Goal: Task Accomplishment & Management: Manage account settings

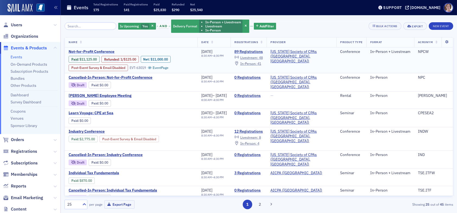
click at [103, 51] on span "Not-for-Profit Conference" at bounding box center [114, 51] width 91 height 5
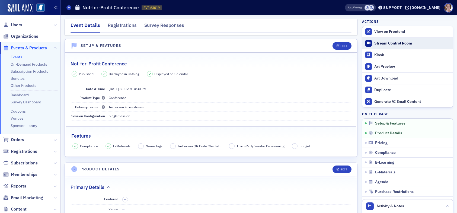
click at [394, 43] on div "Stream Control Room" at bounding box center [412, 43] width 76 height 5
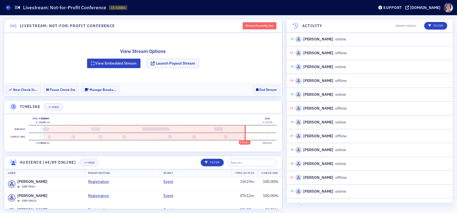
scroll to position [1542, 0]
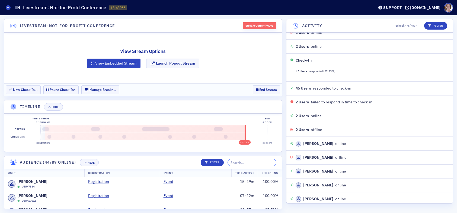
click at [257, 163] on input "search" at bounding box center [252, 163] width 49 height 8
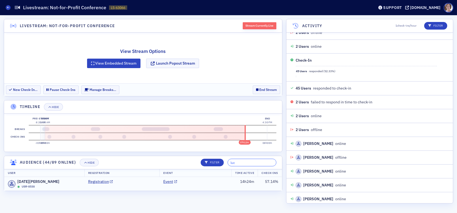
type input "luc"
click at [213, 184] on td "Event" at bounding box center [195, 184] width 72 height 14
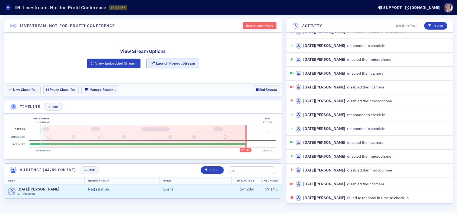
click at [180, 62] on button "Launch Popout Stream" at bounding box center [172, 63] width 53 height 9
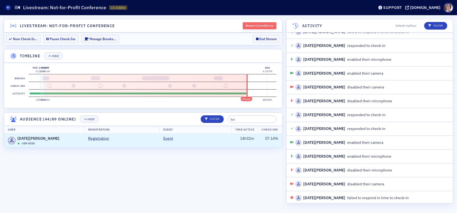
click at [226, 170] on section "Livestream: Not-for-Profit Conference Stream Currently Live New Check-In… Pause…" at bounding box center [143, 114] width 279 height 190
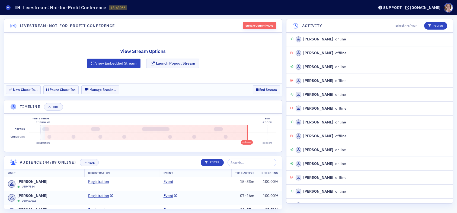
scroll to position [1542, 0]
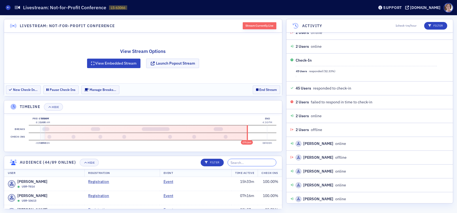
click at [253, 162] on input "search" at bounding box center [252, 163] width 49 height 8
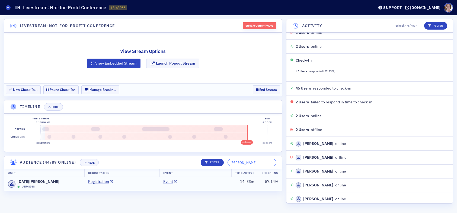
type input "[PERSON_NAME]"
click at [136, 183] on td "Registration" at bounding box center [121, 184] width 75 height 14
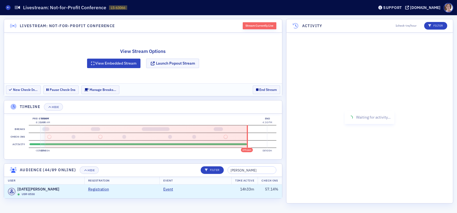
scroll to position [159, 0]
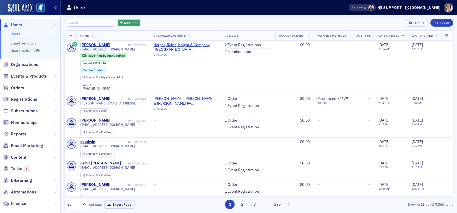
click at [80, 23] on input "search" at bounding box center [91, 23] width 52 height 8
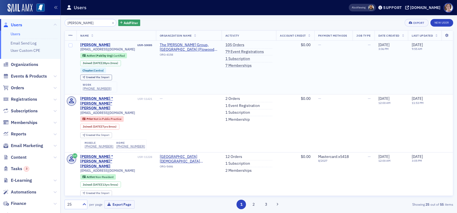
type input "beth burgess"
click at [92, 44] on div "Beth Burgess" at bounding box center [95, 45] width 30 height 5
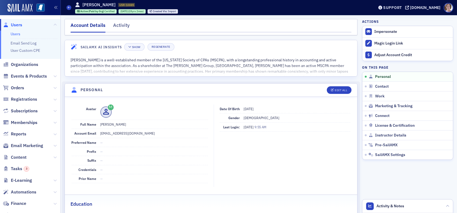
click at [15, 25] on span "Users" at bounding box center [16, 25] width 11 height 6
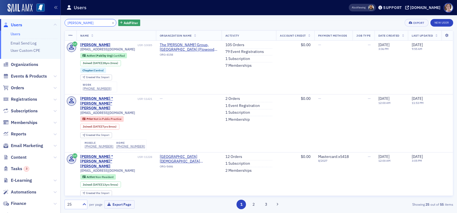
drag, startPoint x: 94, startPoint y: 22, endPoint x: 41, endPoint y: 22, distance: 52.3
click at [41, 22] on div "Users Users Email Send Log User Custom CPE Organizations Events & Products Orde…" at bounding box center [228, 106] width 457 height 213
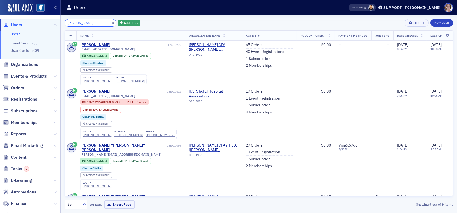
type input "joey grimes"
click at [252, 45] on link "65 Orders" at bounding box center [254, 45] width 17 height 5
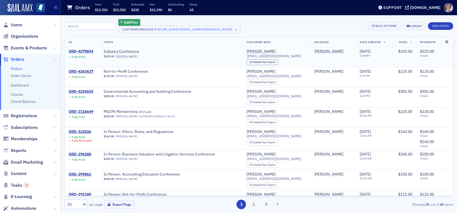
click at [88, 52] on div "ORD-4270834" at bounding box center [81, 51] width 25 height 5
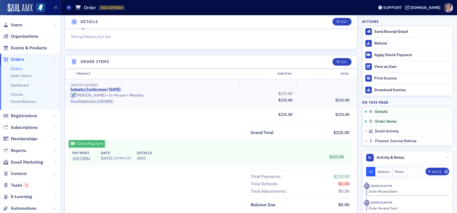
scroll to position [136, 0]
click at [340, 62] on div "Edit" at bounding box center [343, 61] width 7 height 3
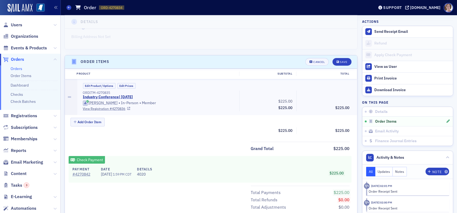
scroll to position [172, 0]
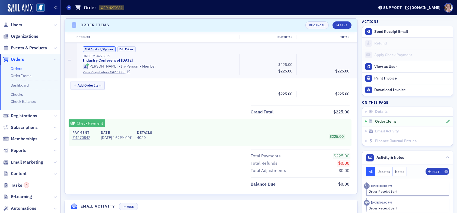
click at [95, 47] on button "Edit Product / Options" at bounding box center [99, 49] width 33 height 6
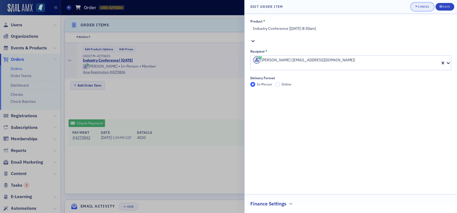
click at [424, 7] on div "Cancel" at bounding box center [423, 6] width 11 height 3
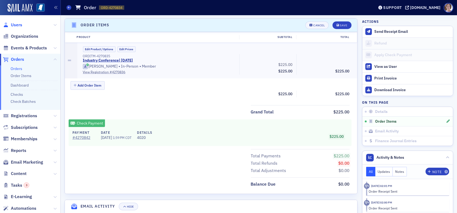
click at [19, 23] on span "Users" at bounding box center [16, 25] width 11 height 6
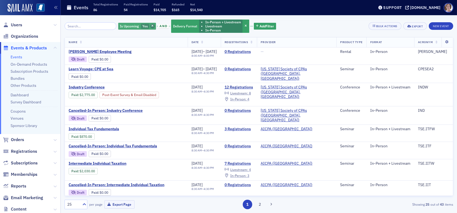
click at [150, 25] on span "button" at bounding box center [152, 26] width 5 height 5
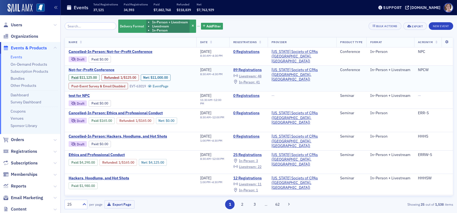
click at [108, 68] on span "Not-for-Profit Conference" at bounding box center [114, 70] width 91 height 5
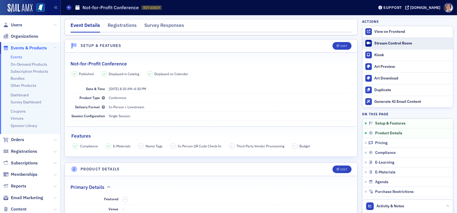
click at [385, 43] on div "Stream Control Room" at bounding box center [412, 43] width 76 height 5
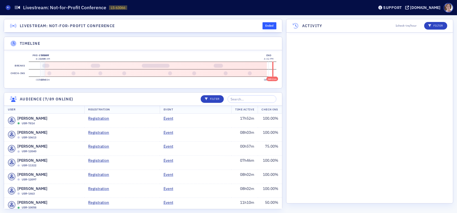
scroll to position [1722, 0]
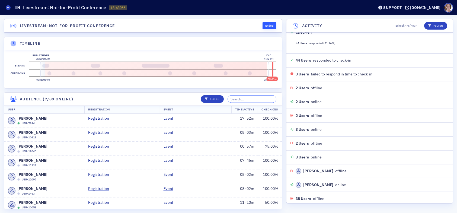
click at [260, 100] on input "search" at bounding box center [252, 99] width 49 height 8
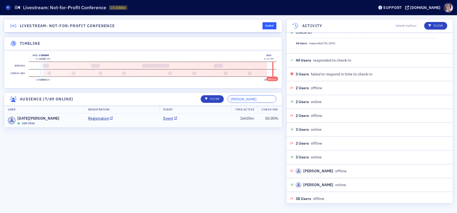
type input "[PERSON_NAME]"
click at [206, 117] on td "Event" at bounding box center [195, 121] width 72 height 14
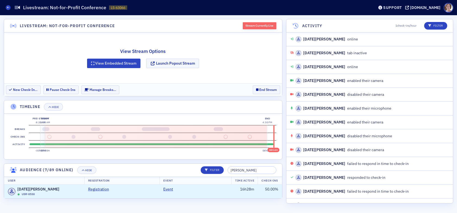
scroll to position [228, 0]
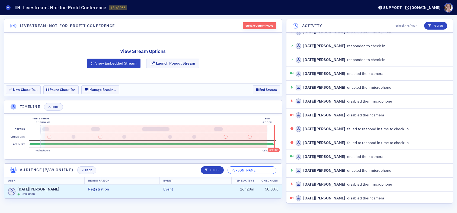
drag, startPoint x: 247, startPoint y: 168, endPoint x: 232, endPoint y: 168, distance: 15.2
click at [232, 168] on div "Filter lucia" at bounding box center [236, 170] width 79 height 8
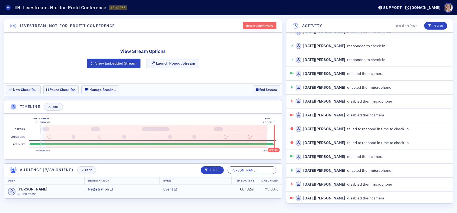
type input "leslee"
click at [207, 192] on td "Event" at bounding box center [195, 191] width 72 height 14
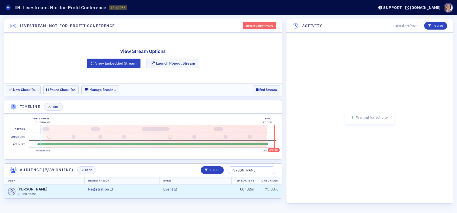
scroll to position [366, 0]
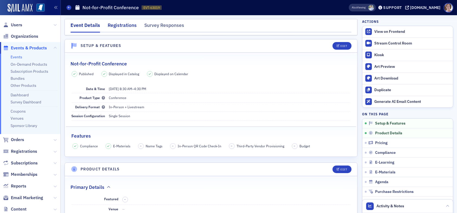
click at [128, 24] on div "Registrations" at bounding box center [122, 27] width 29 height 10
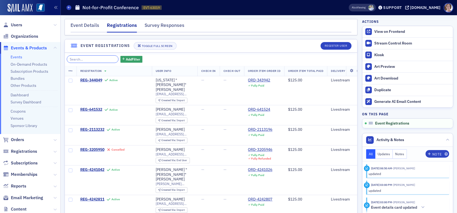
click at [102, 59] on input "search" at bounding box center [93, 59] width 52 height 8
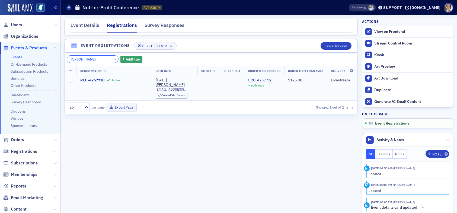
type input "[PERSON_NAME]"
click at [97, 79] on span "REG-4267730" at bounding box center [92, 80] width 24 height 5
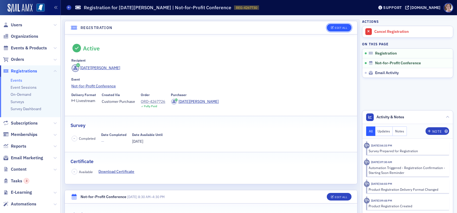
click at [337, 28] on div "Edit All" at bounding box center [341, 27] width 12 height 3
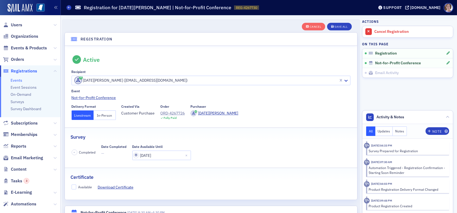
scroll to position [14, 0]
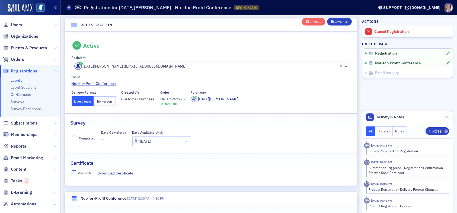
click at [73, 172] on input "Available" at bounding box center [74, 172] width 5 height 5
checkbox input "true"
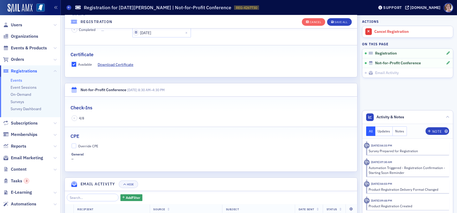
scroll to position [150, 0]
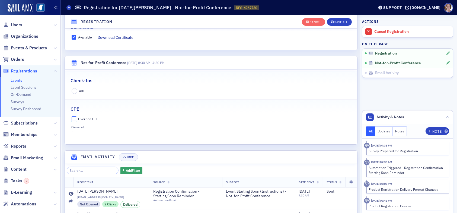
click at [74, 118] on input "Override CPE" at bounding box center [74, 118] width 5 height 5
checkbox input "true"
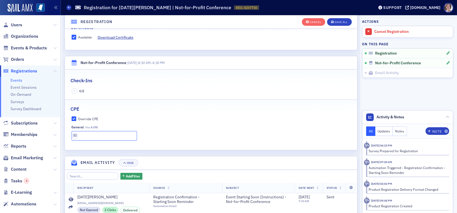
click at [85, 137] on input "text" at bounding box center [104, 135] width 65 height 9
type input "8 CPE"
click at [338, 21] on div "Save All" at bounding box center [340, 22] width 13 height 3
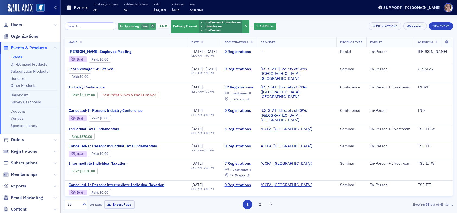
click at [151, 25] on icon "button" at bounding box center [152, 26] width 2 height 3
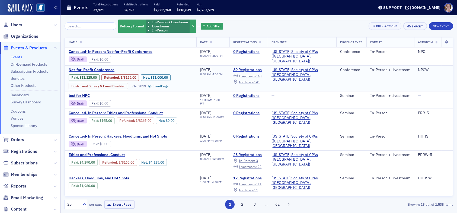
click at [257, 74] on span "Livestream :" at bounding box center [248, 76] width 18 height 4
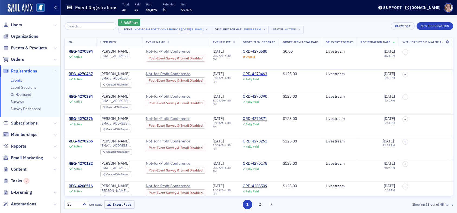
click at [82, 26] on input "search" at bounding box center [91, 26] width 52 height 8
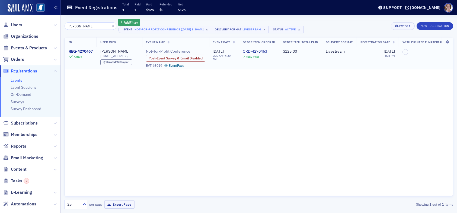
type input "leslee"
click at [87, 50] on div "REG-4270467" at bounding box center [81, 51] width 24 height 5
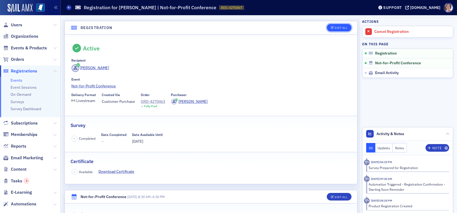
click at [335, 26] on div "Edit All" at bounding box center [341, 27] width 12 height 3
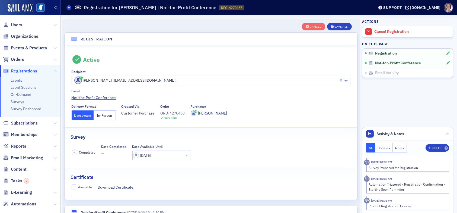
scroll to position [14, 0]
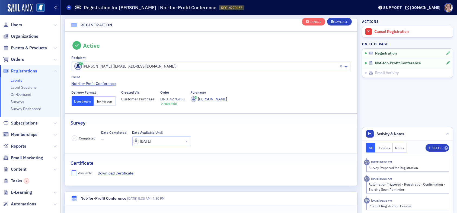
click at [73, 171] on input "Available" at bounding box center [74, 172] width 5 height 5
checkbox input "true"
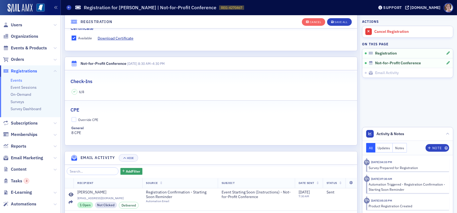
scroll to position [95, 0]
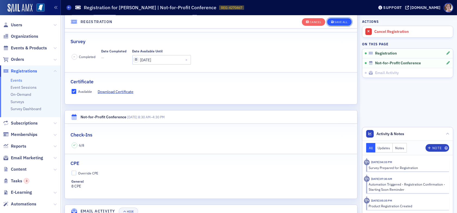
click at [335, 23] on button "Save All" at bounding box center [339, 22] width 24 height 8
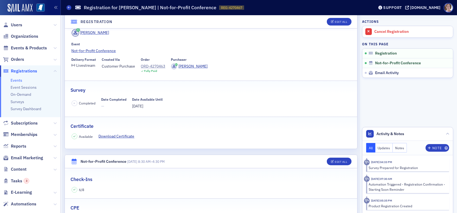
scroll to position [0, 0]
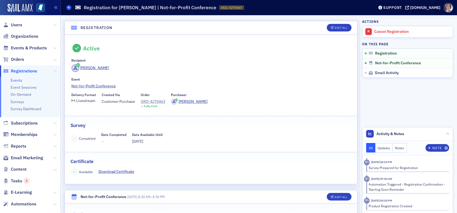
click at [69, 8] on icon at bounding box center [69, 7] width 2 height 2
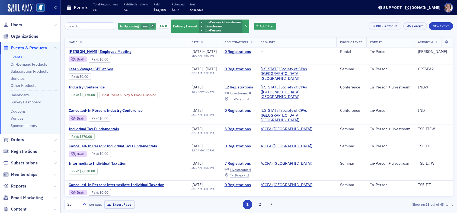
click at [151, 27] on icon "button" at bounding box center [152, 26] width 2 height 3
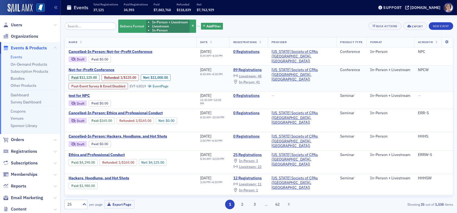
click at [255, 81] on span "In-Person :" at bounding box center [247, 82] width 16 height 4
